Goal: Answer question/provide support: Share knowledge or assist other users

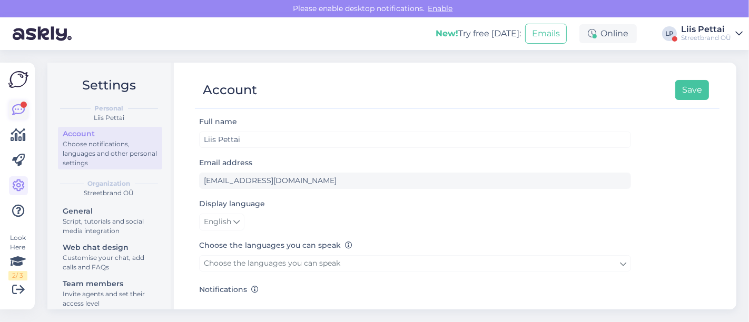
click at [15, 107] on icon at bounding box center [18, 110] width 13 height 13
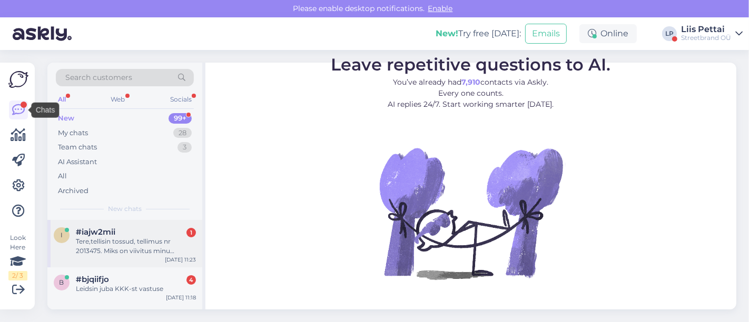
click at [125, 250] on div "Tere,tellisin tossud, tellimus nr 2013475. Miks on viivitus minu tellimusega ja…" at bounding box center [136, 246] width 120 height 19
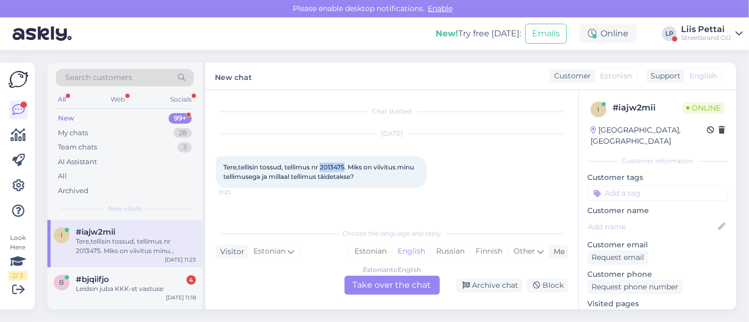
drag, startPoint x: 322, startPoint y: 169, endPoint x: 345, endPoint y: 169, distance: 23.7
click at [345, 169] on span "Tere,tellisin tossud, tellimus nr 2013475. Miks on viivitus minu tellimusega ja…" at bounding box center [319, 171] width 192 height 17
copy span "2013475"
click at [377, 285] on div "Estonian to English Take over the chat" at bounding box center [391, 285] width 95 height 19
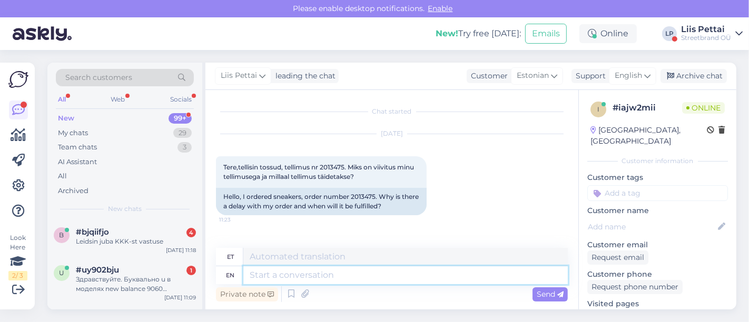
click at [353, 280] on textarea at bounding box center [405, 275] width 324 height 18
type textarea "t"
type textarea "tERE, E"
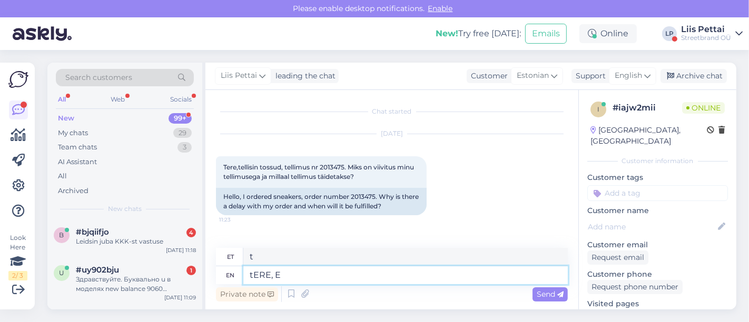
type textarea "tERE,"
type textarea "t"
type textarea "tERE"
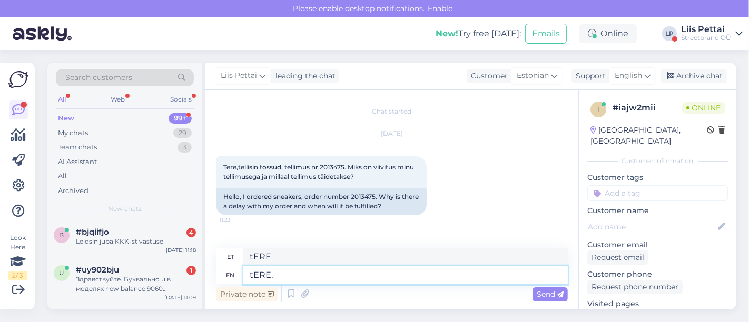
type textarea "tERE,"
type textarea "t"
type textarea "Tere,"
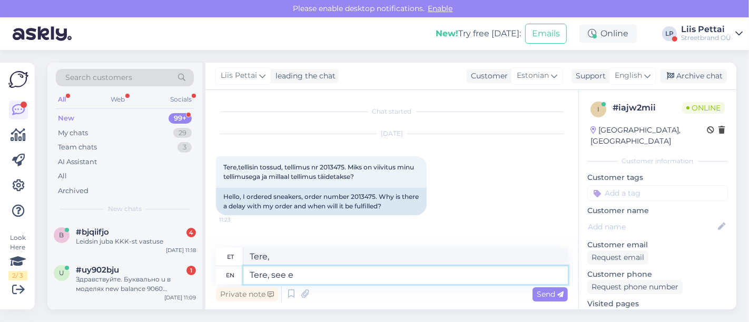
type textarea "Tere, see ei"
type textarea "Tere, näe"
type textarea "Tere, see ei ole"
type textarea "Tere, vaata ei"
type textarea "Tere, see ei ole kor"
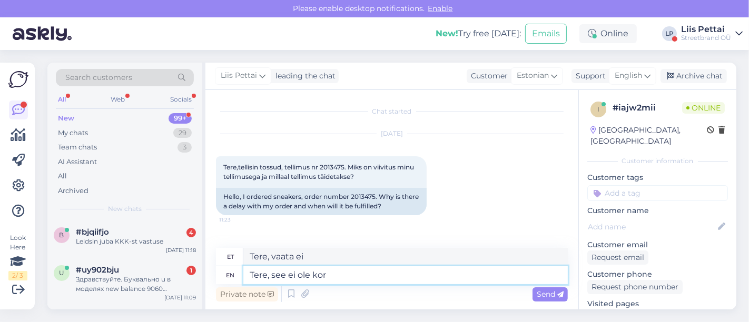
type textarea "Tere, vaata ei ole"
type textarea "Tere, see ei ole korrektne te"
type textarea "Tere, see ei ole korrektne"
type textarea "Tere, see ei ole korrektne tellimuse"
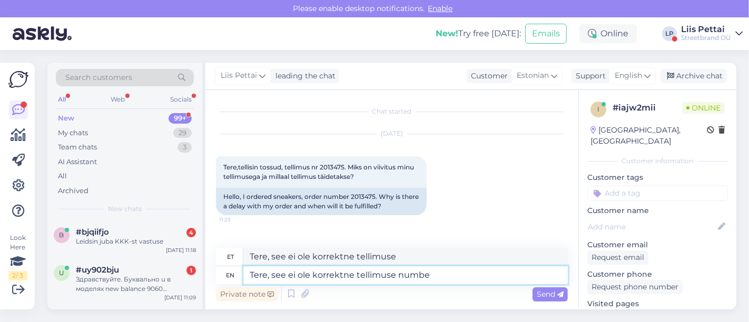
type textarea "Tere, see ei ole korrektne tellimuse number"
click at [529, 292] on div "Private note Send" at bounding box center [392, 294] width 352 height 20
click at [538, 296] on span "Send" at bounding box center [550, 294] width 27 height 9
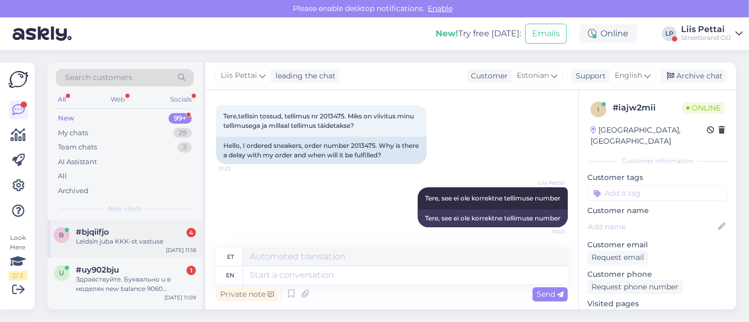
click at [98, 252] on div "b #bjqiifjo 4 Leidsin juba KKK-st vastuse [DATE] 11:18" at bounding box center [124, 239] width 155 height 38
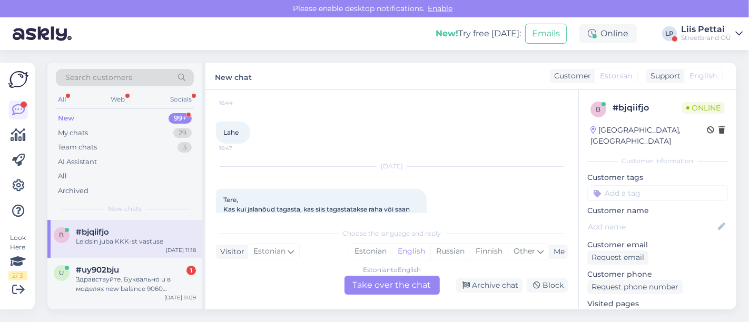
scroll to position [162, 0]
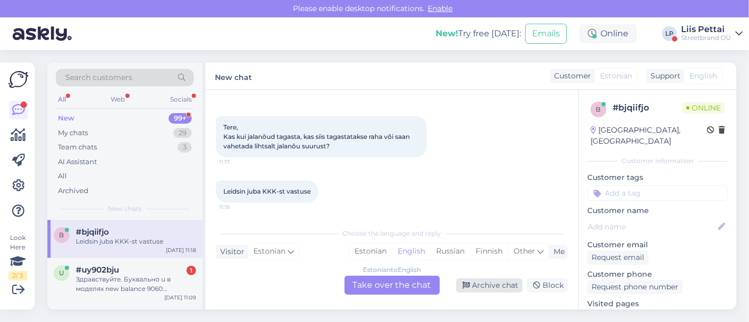
click at [487, 285] on div "Archive chat" at bounding box center [489, 286] width 66 height 14
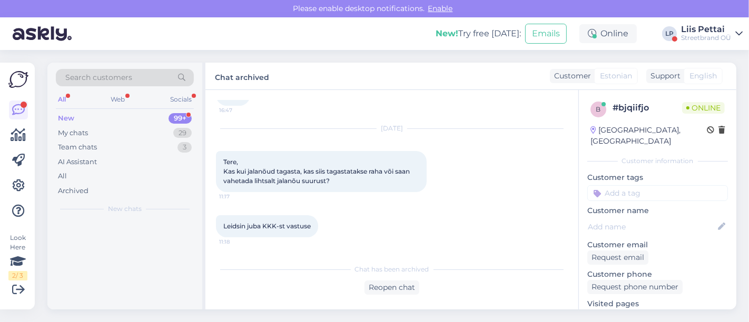
scroll to position [126, 0]
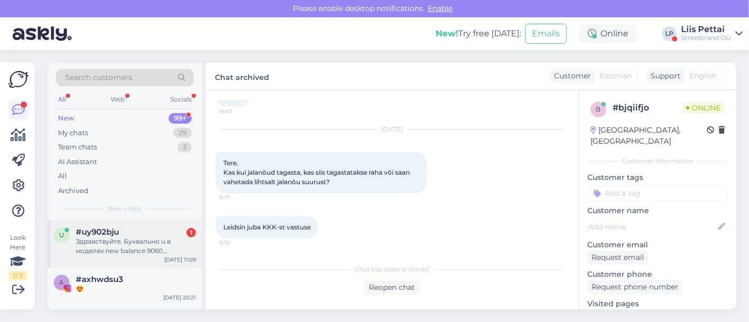
click at [126, 250] on div "Здравствуйте. Буквально u в моделях new balance 9060 указывает на то ,что испол…" at bounding box center [136, 246] width 120 height 19
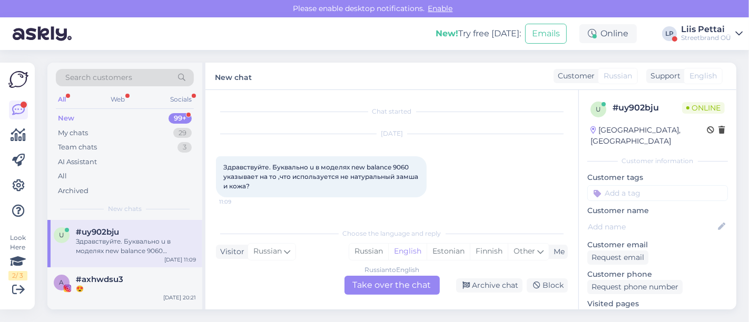
scroll to position [0, 0]
click at [399, 292] on div "Russian to English Take over the chat" at bounding box center [391, 285] width 95 height 19
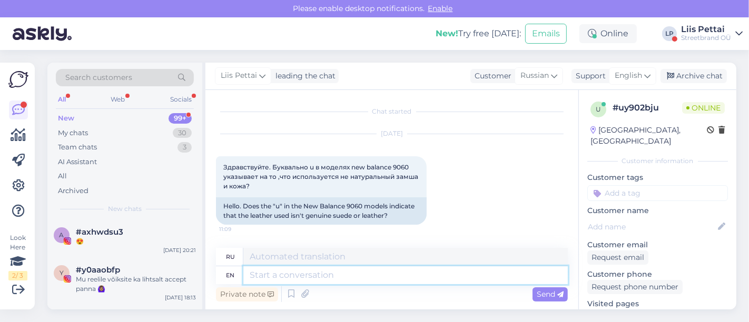
click at [396, 273] on textarea at bounding box center [405, 275] width 324 height 18
type textarea "unisex"
type textarea "унисекс"
